Goal: Navigation & Orientation: Find specific page/section

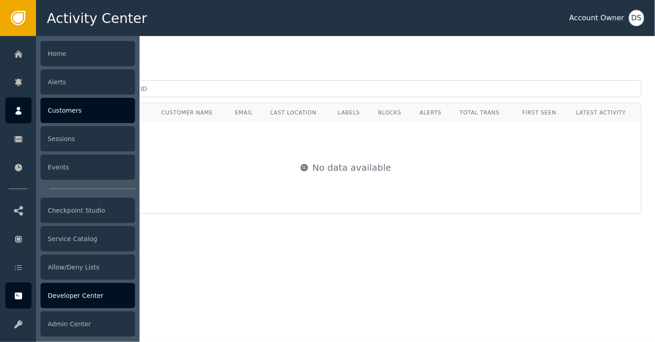
click at [85, 289] on div "Developer Center" at bounding box center [88, 295] width 95 height 25
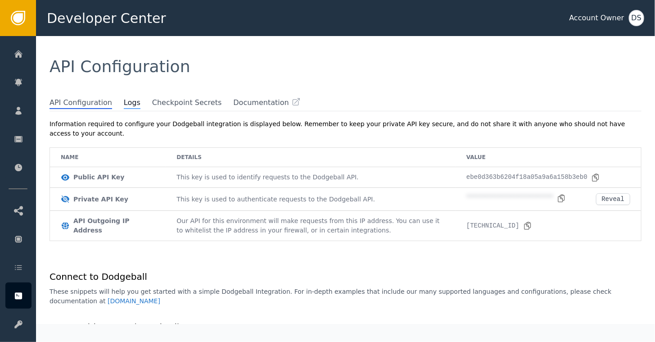
click at [124, 101] on span "Logs" at bounding box center [132, 103] width 17 height 12
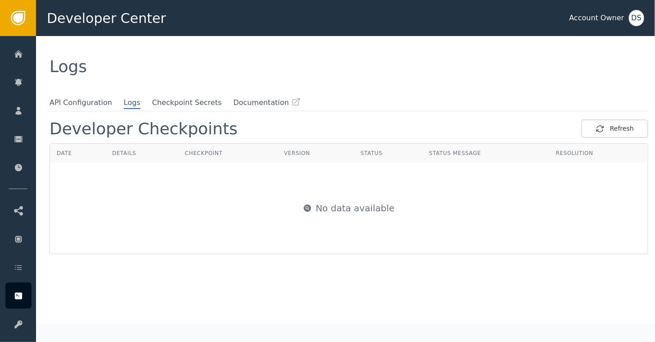
click at [190, 76] on div "Logs" at bounding box center [345, 66] width 619 height 61
click at [593, 126] on button "Refresh" at bounding box center [614, 128] width 67 height 18
click at [619, 130] on div "Refresh" at bounding box center [615, 128] width 38 height 9
click at [619, 131] on div "Refresh" at bounding box center [615, 128] width 38 height 9
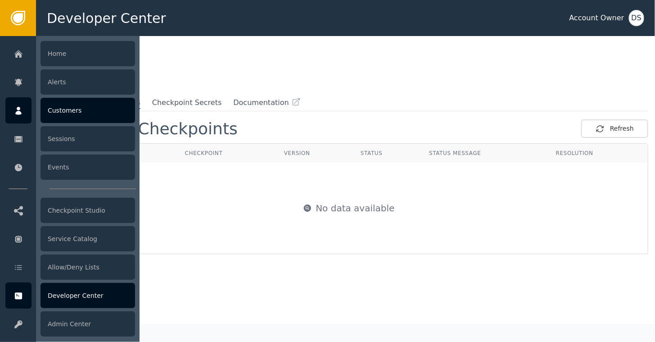
click at [76, 111] on div "Customers" at bounding box center [88, 110] width 95 height 25
